Goal: Check status

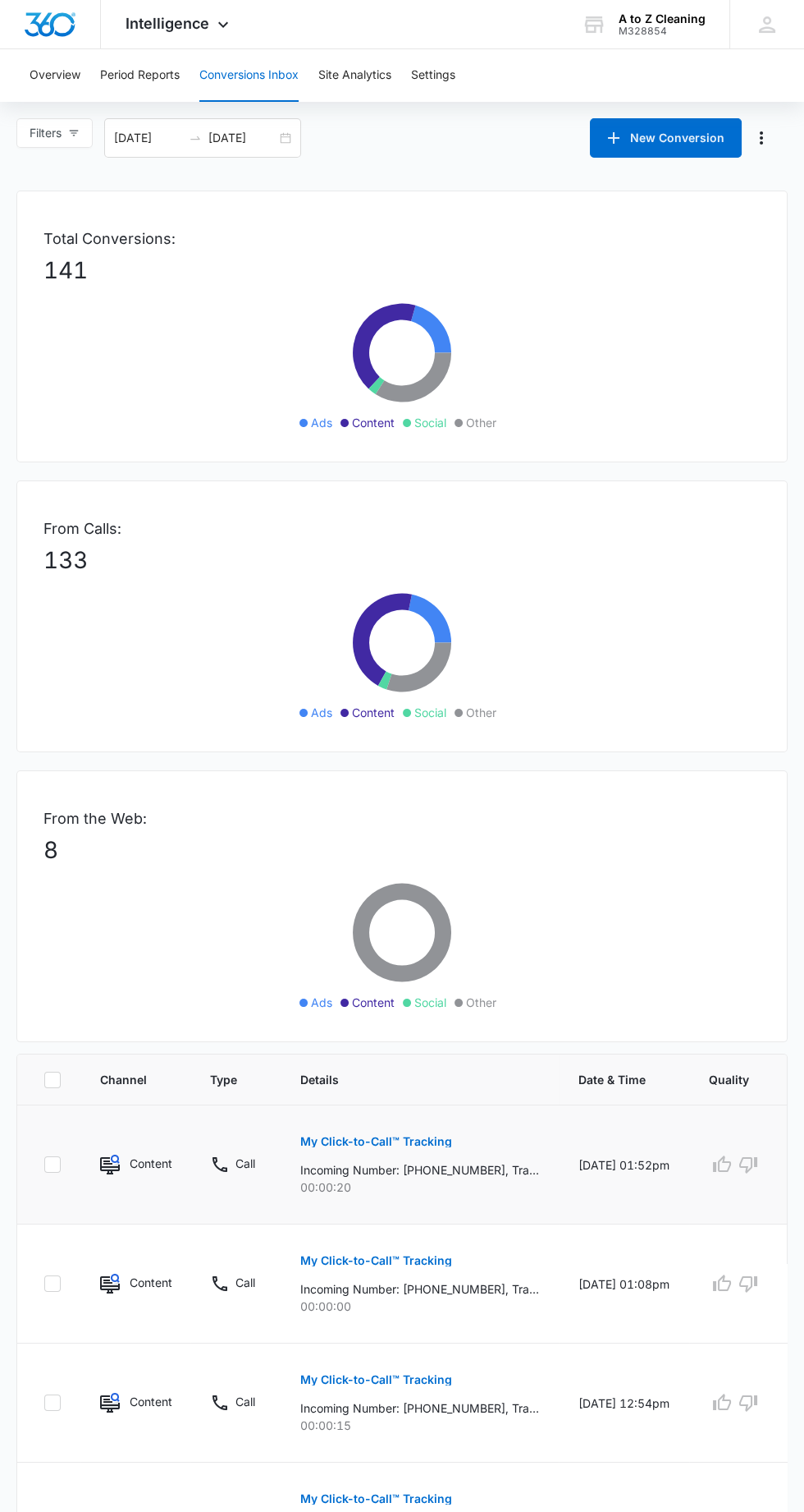
click at [439, 1138] on p "My Click-to-Call™ Tracking" at bounding box center [376, 1142] width 152 height 12
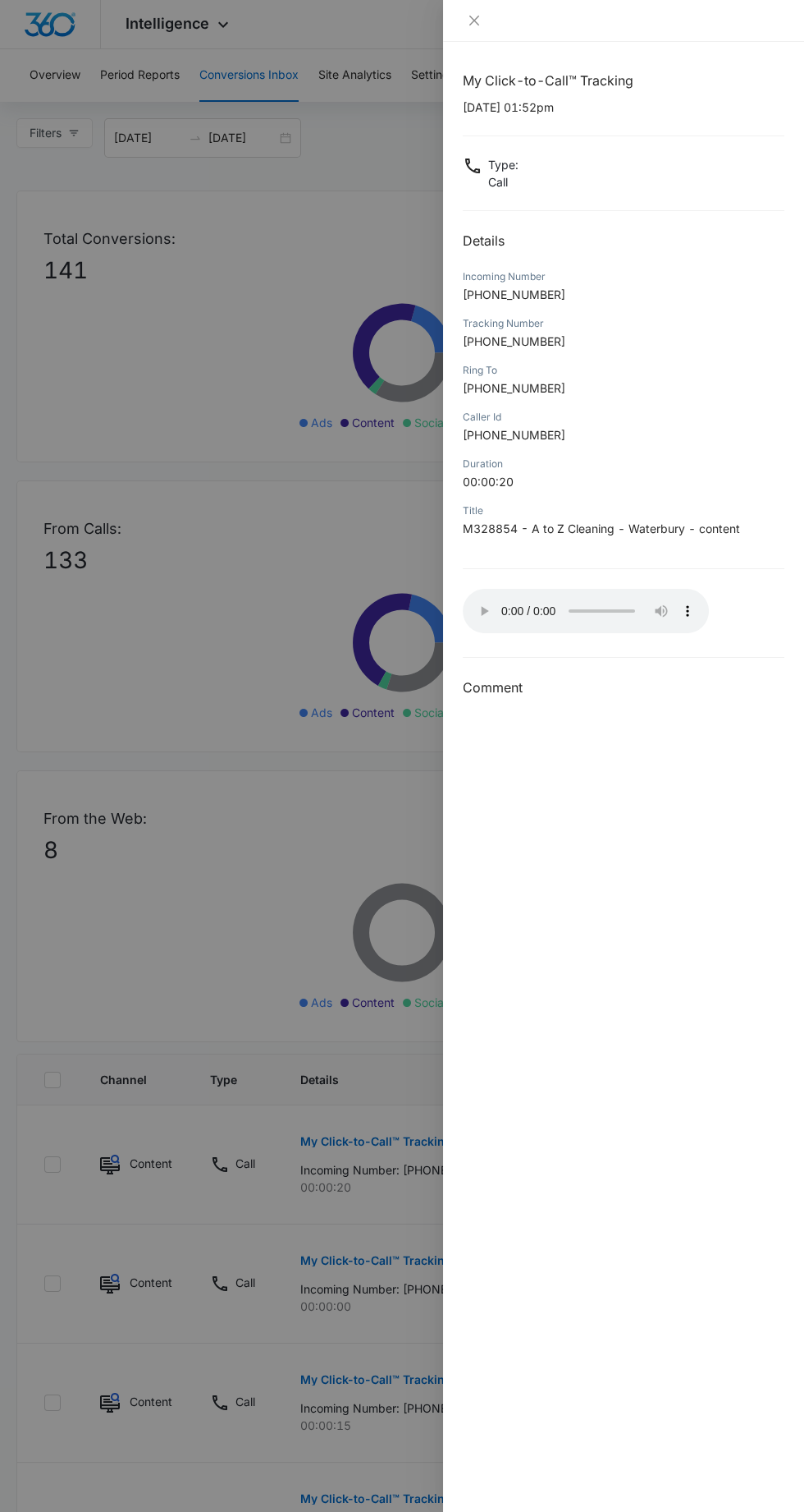
click at [472, 661] on div "My Click-to-Call™ Tracking [DATE] 01:52pm Type : Call Details Incoming Number […" at bounding box center [623, 385] width 322 height 628
click at [473, 19] on icon "close" at bounding box center [474, 21] width 10 height 10
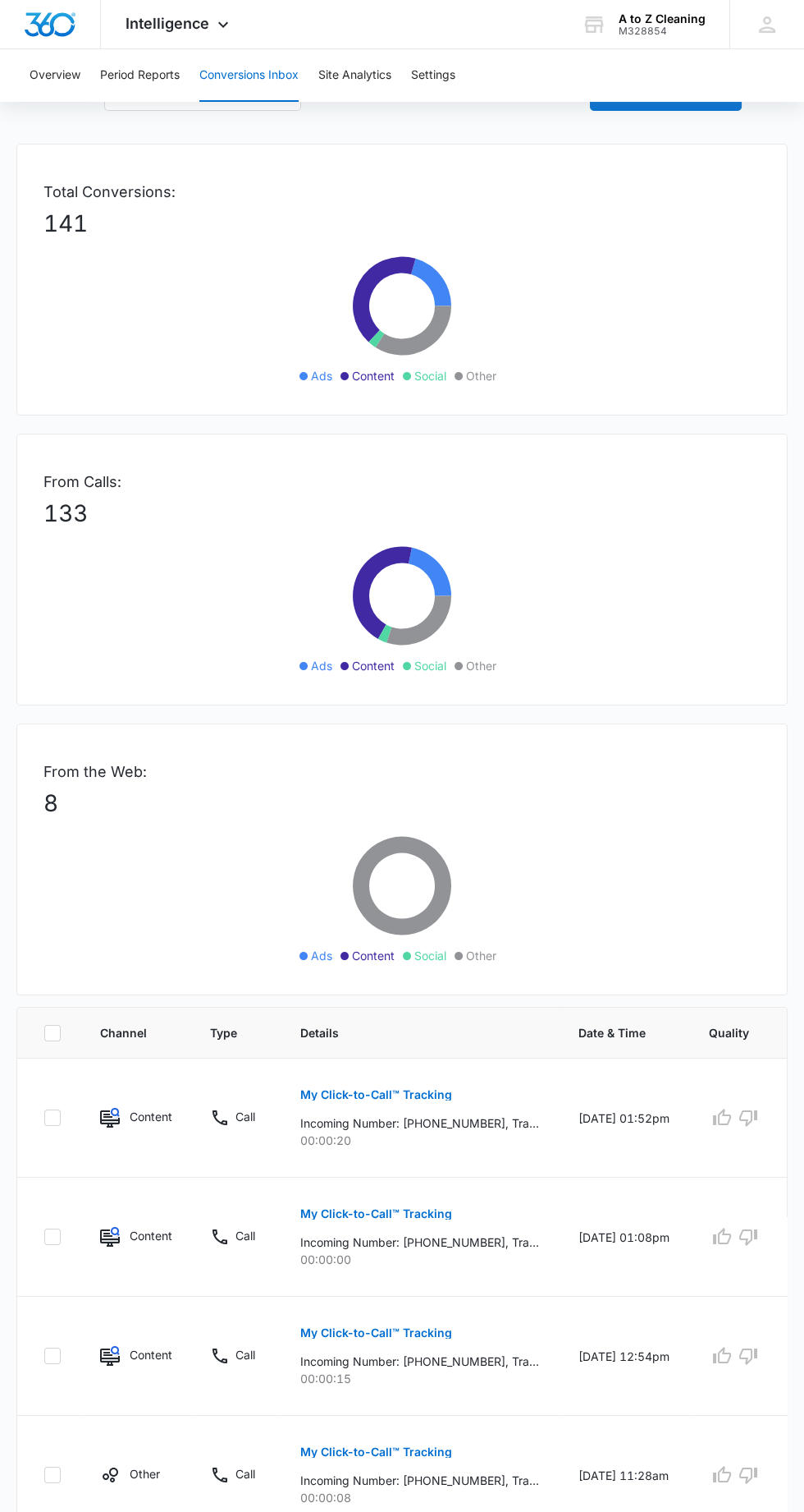
scroll to position [48, 0]
click at [750, 1114] on icon "button" at bounding box center [748, 1117] width 18 height 17
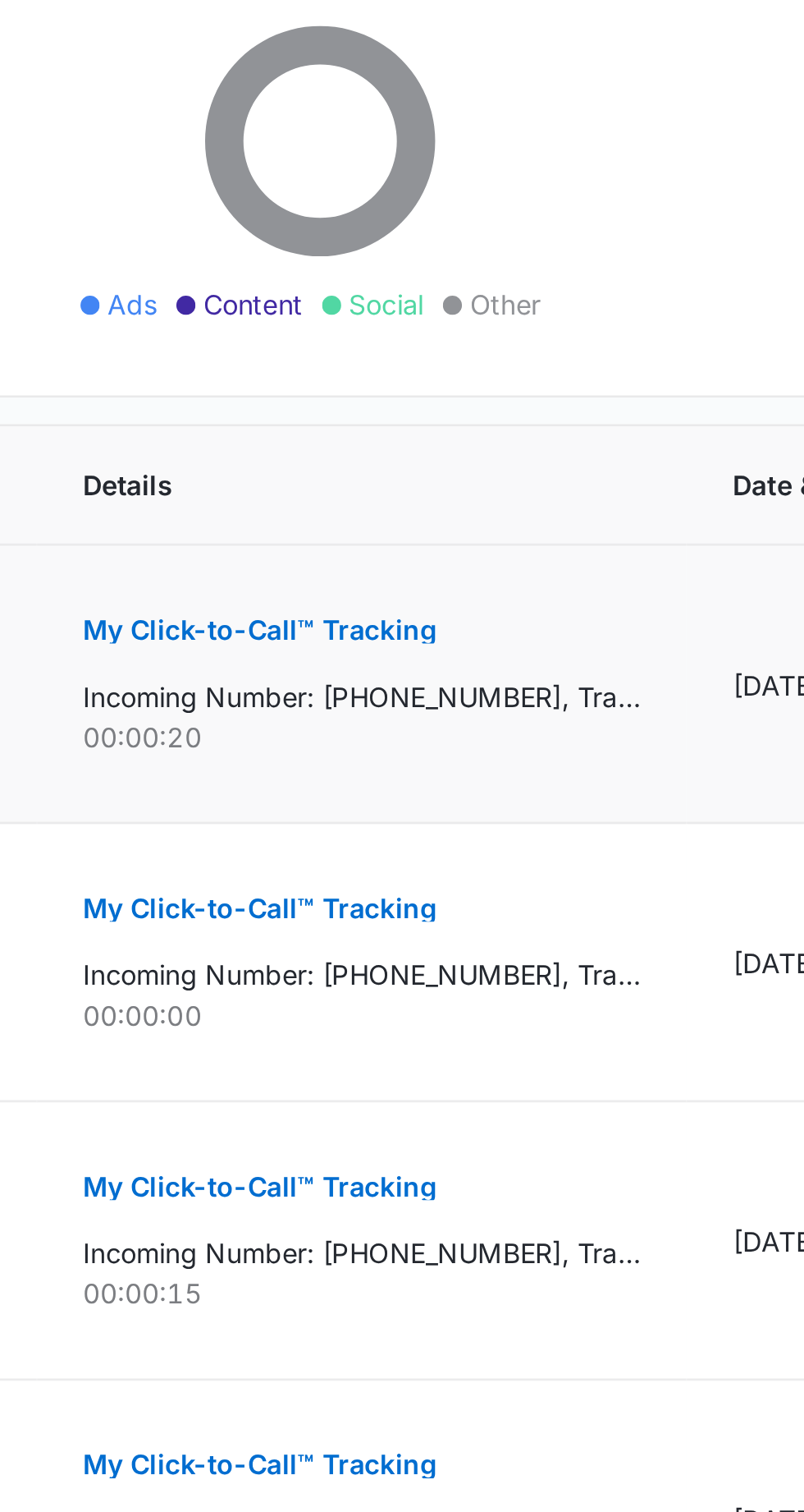
scroll to position [62, 0]
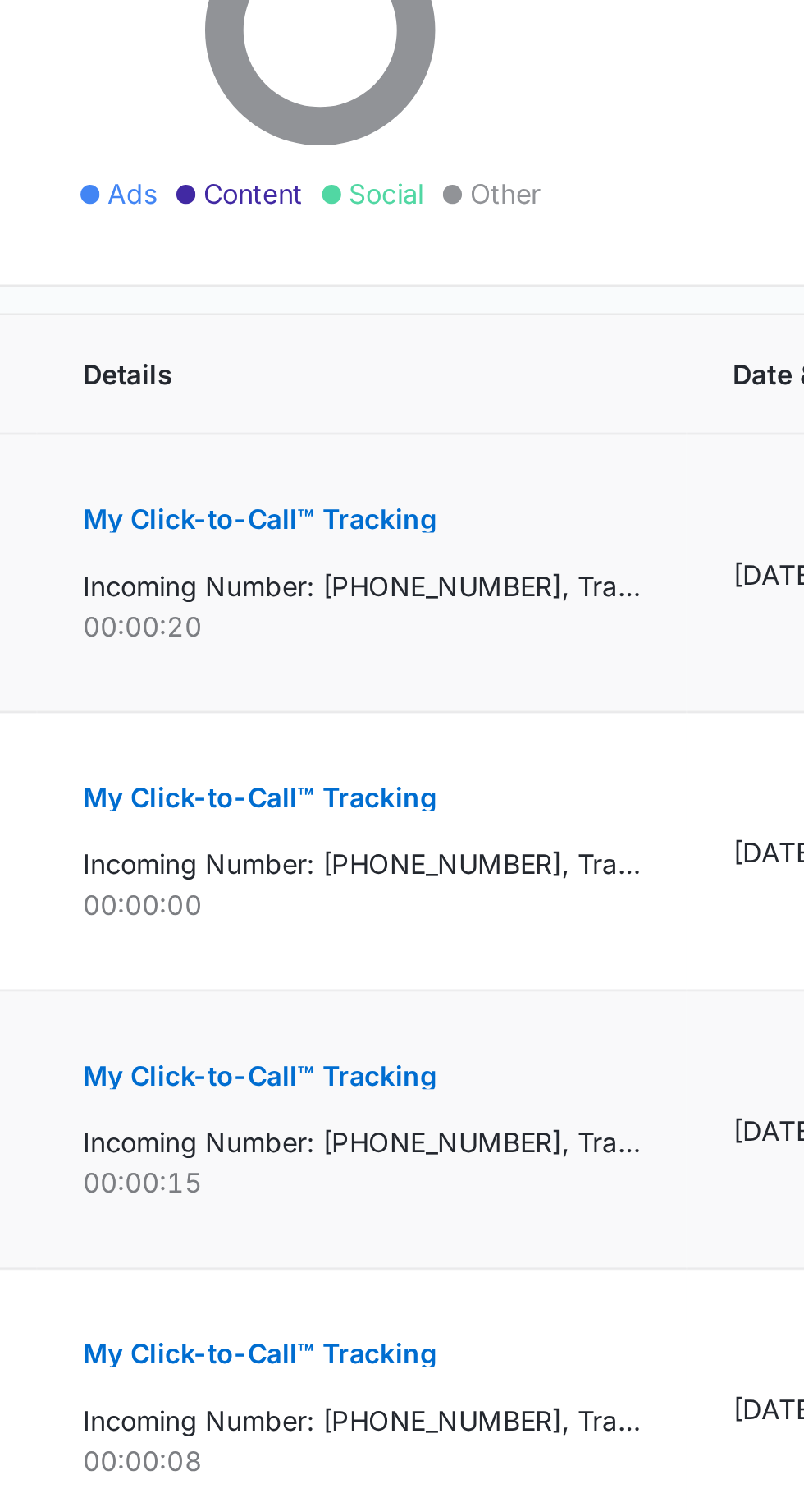
click at [447, 1317] on p "My Click-to-Call™ Tracking" at bounding box center [376, 1317] width 152 height 12
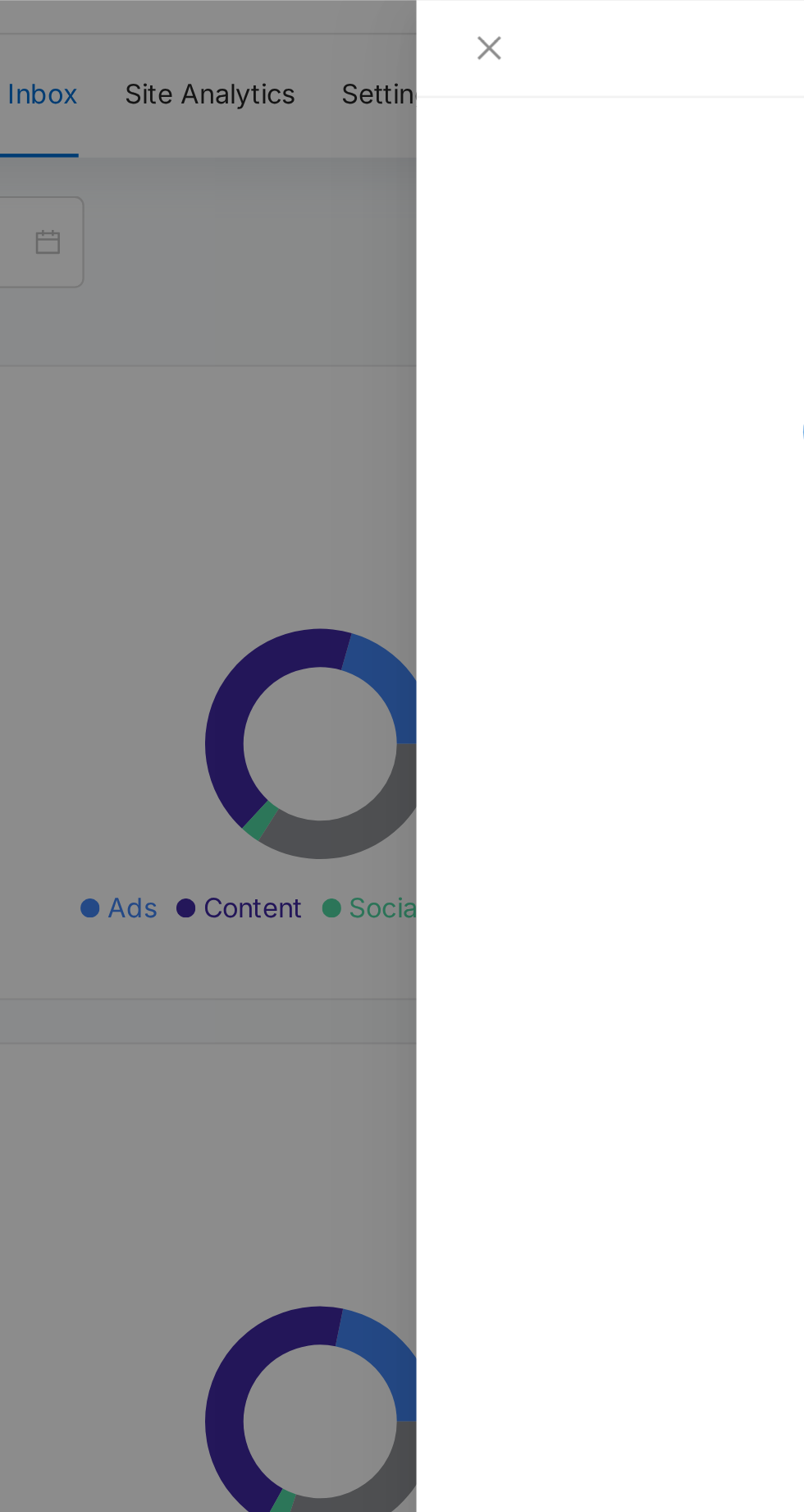
scroll to position [0, 0]
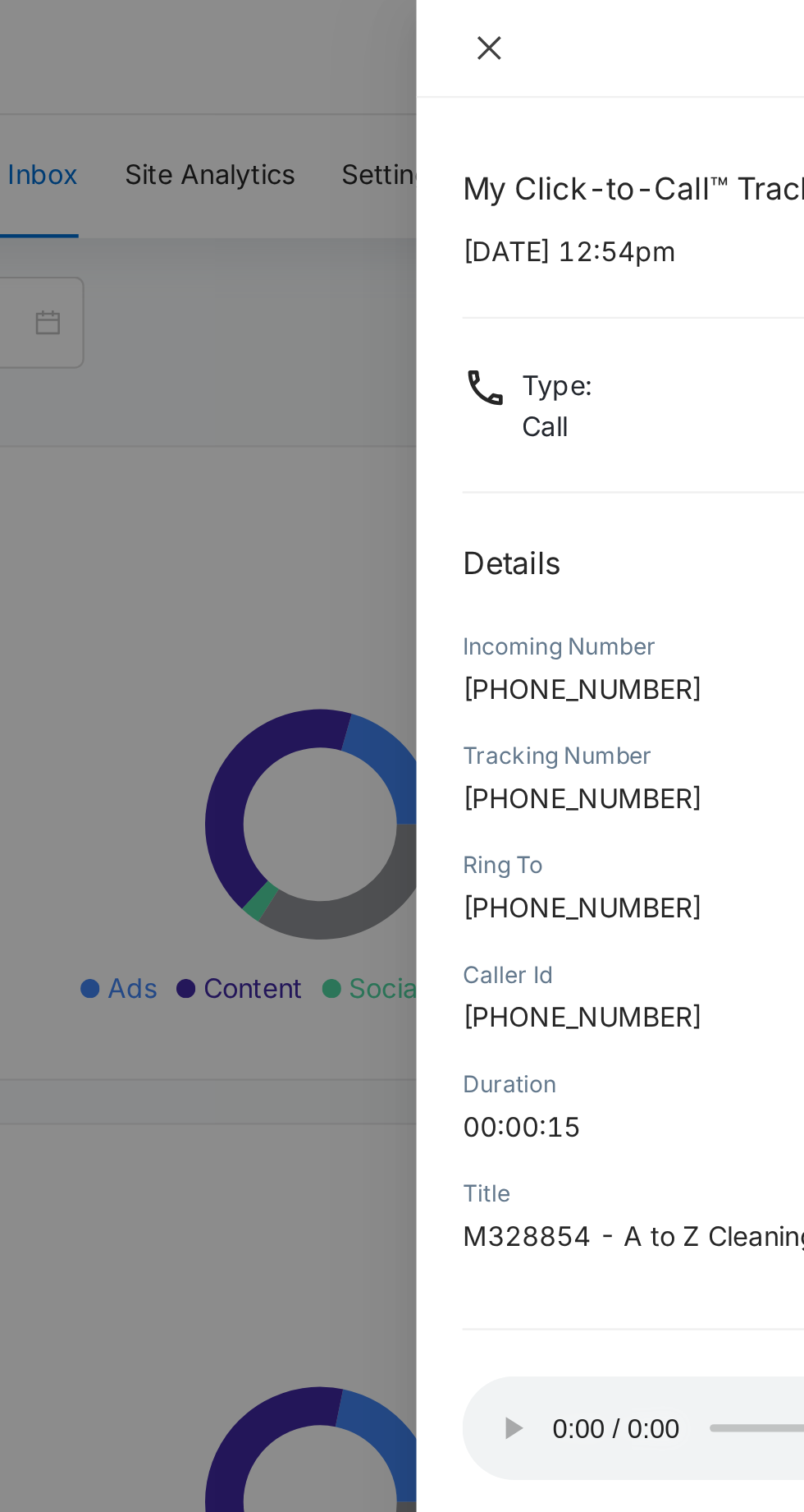
click at [483, 19] on button "Close" at bounding box center [473, 21] width 23 height 15
